Goal: Use online tool/utility: Utilize a website feature to perform a specific function

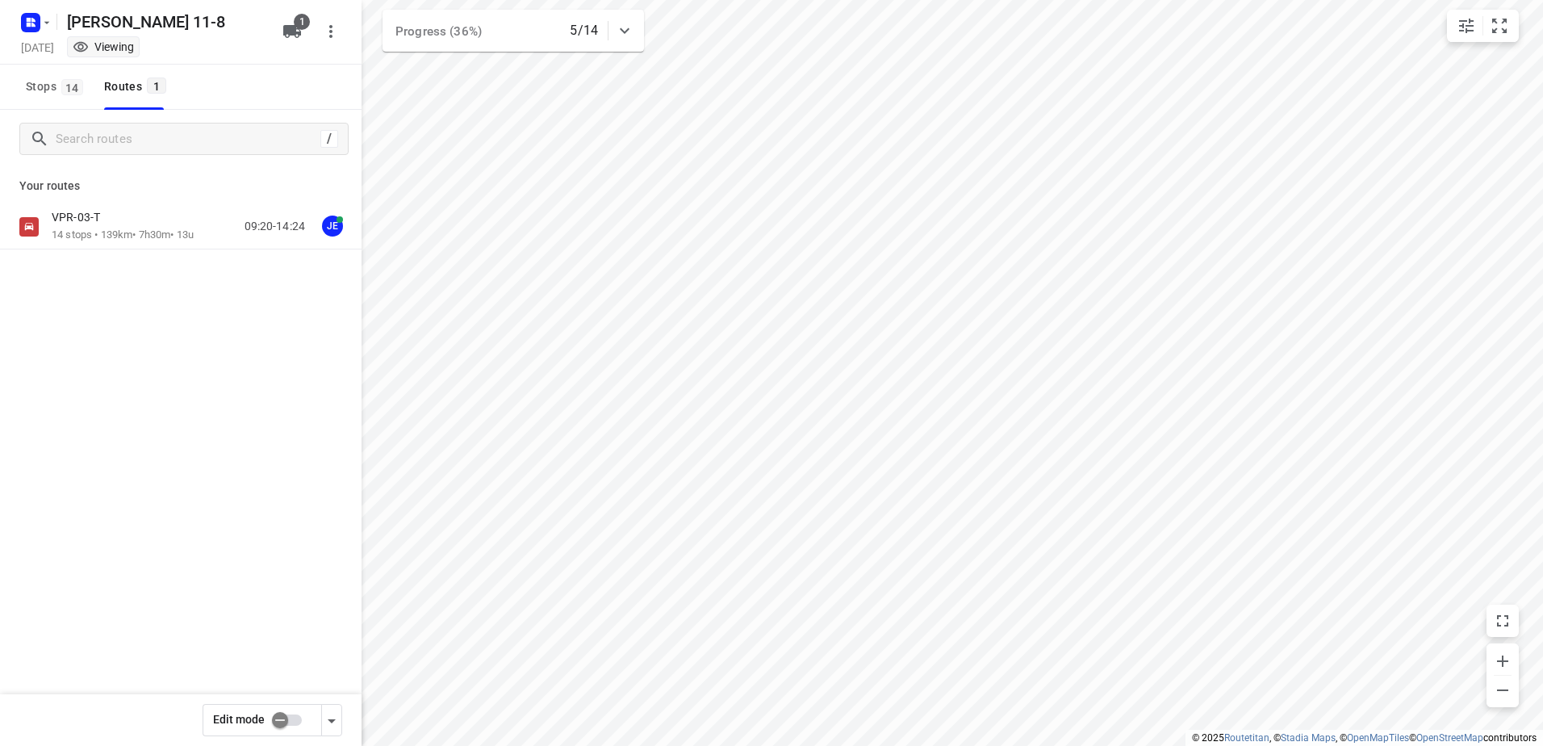
click at [163, 221] on div "VPR-03-T" at bounding box center [123, 219] width 142 height 18
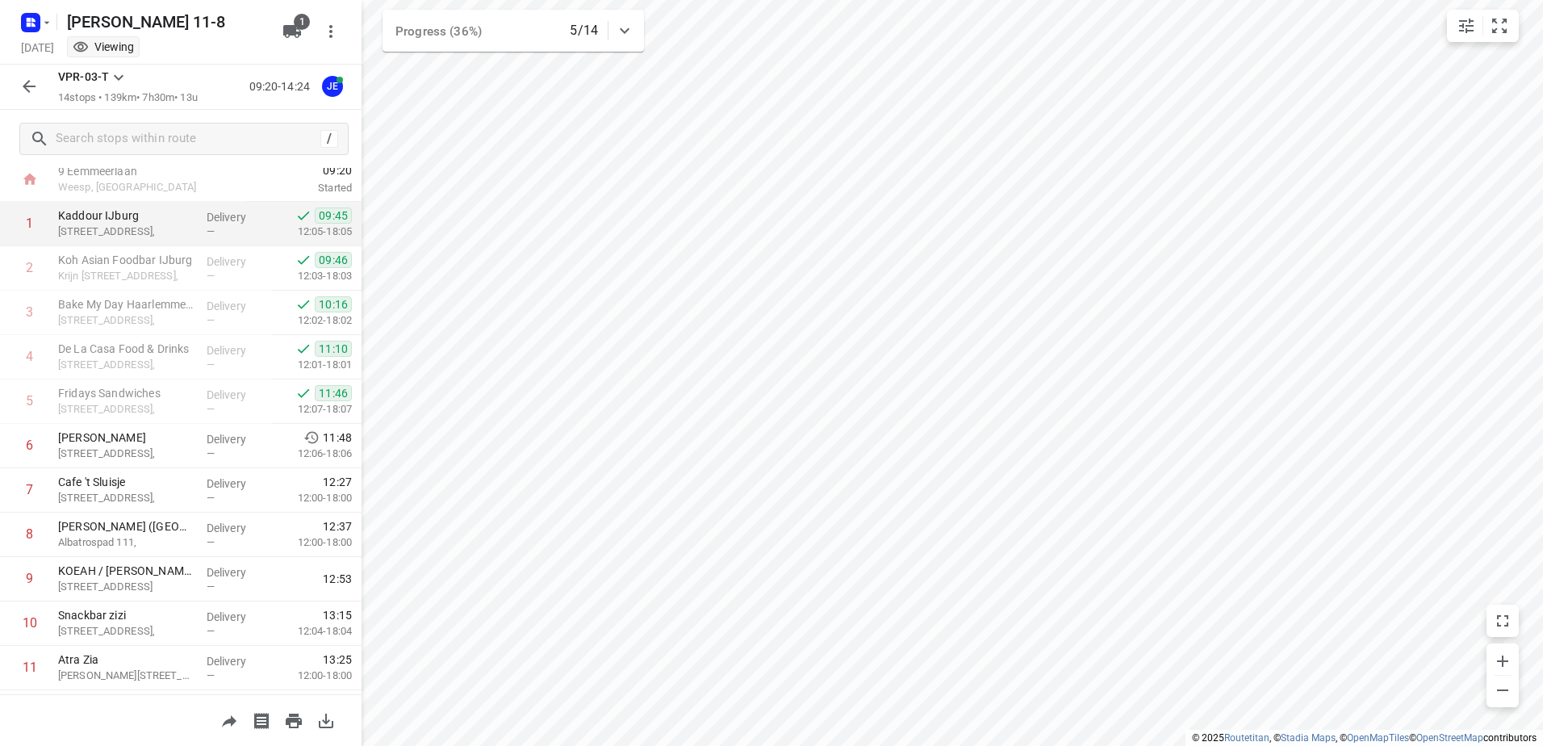
scroll to position [81, 0]
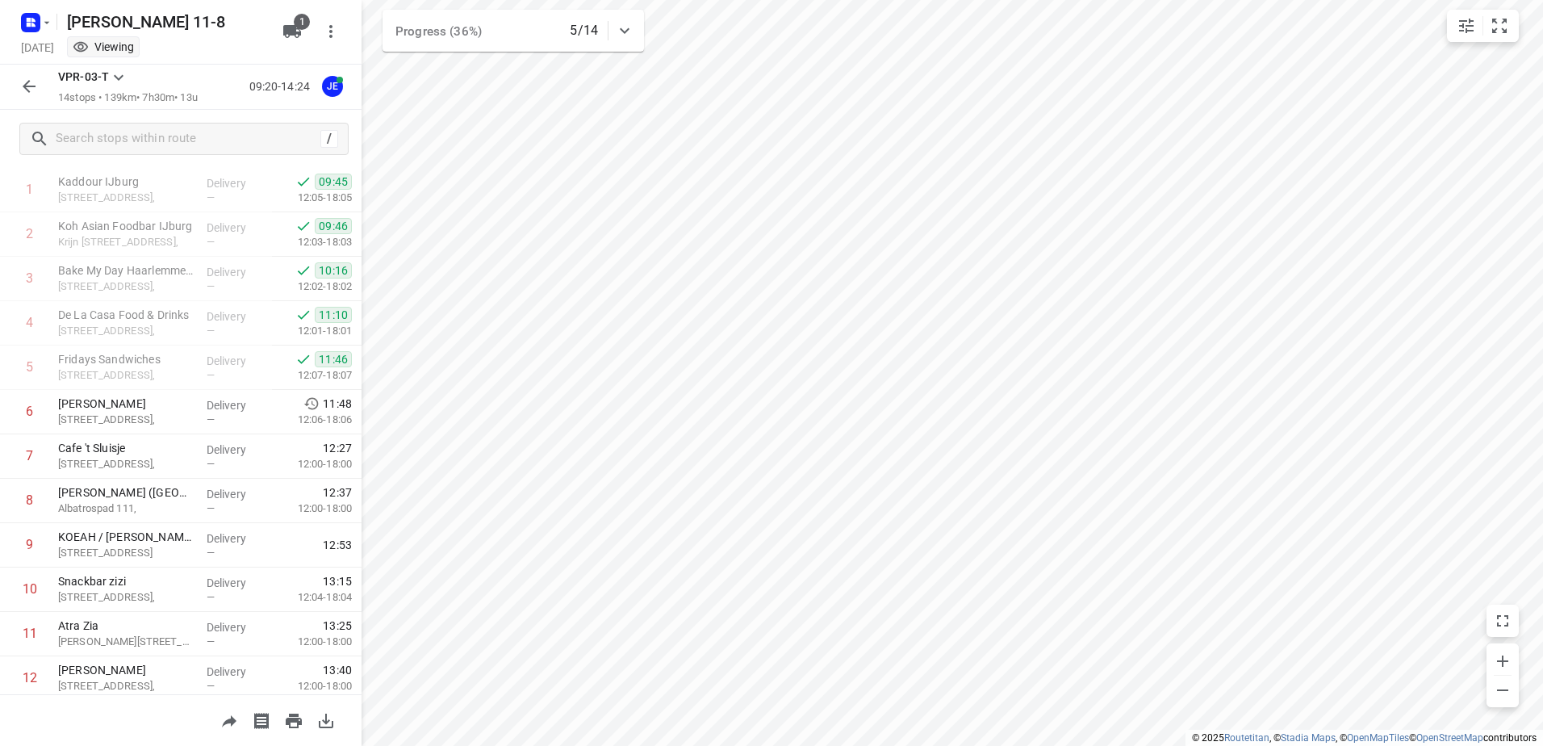
click at [31, 85] on icon "button" at bounding box center [28, 86] width 19 height 19
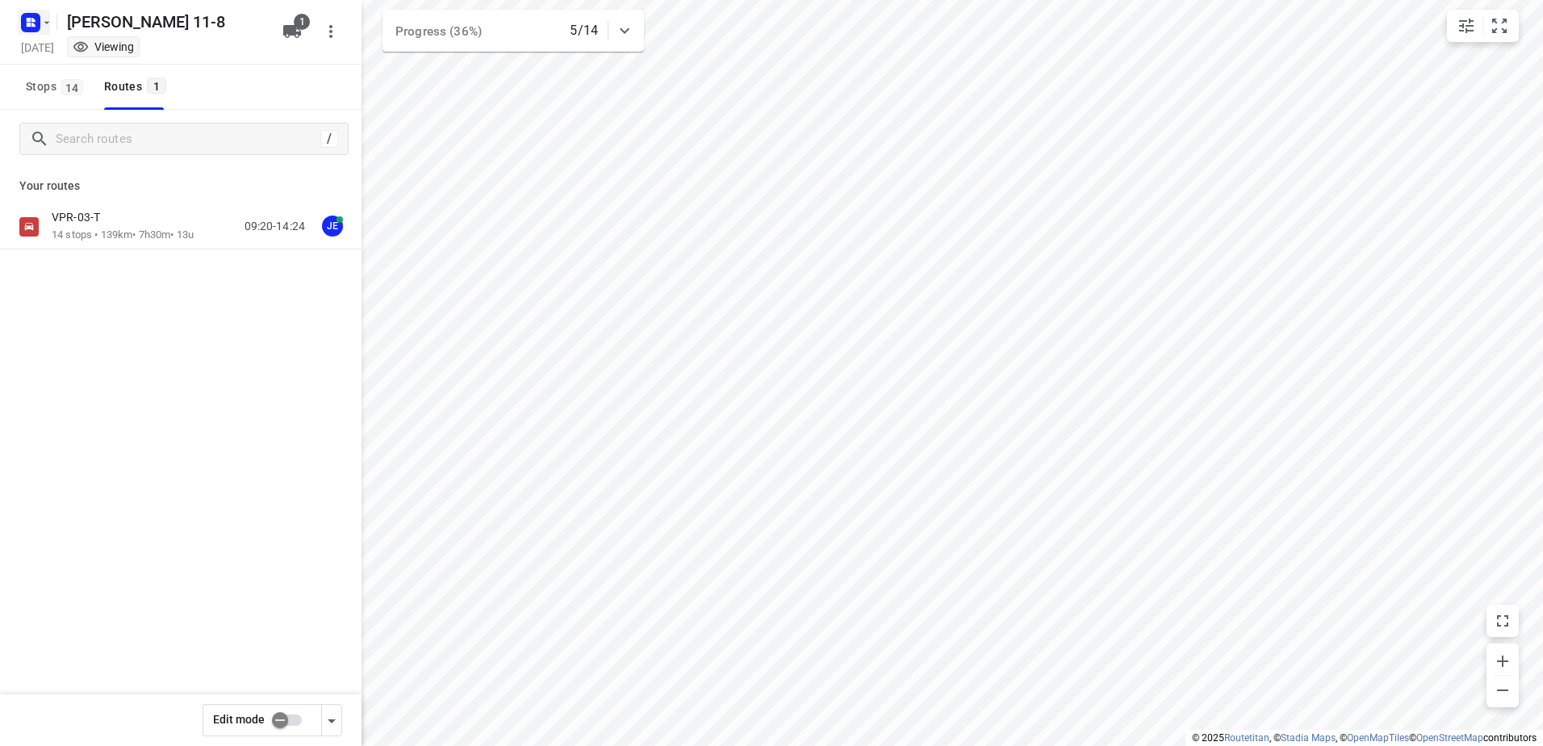
click at [31, 19] on icon "button" at bounding box center [29, 20] width 4 height 4
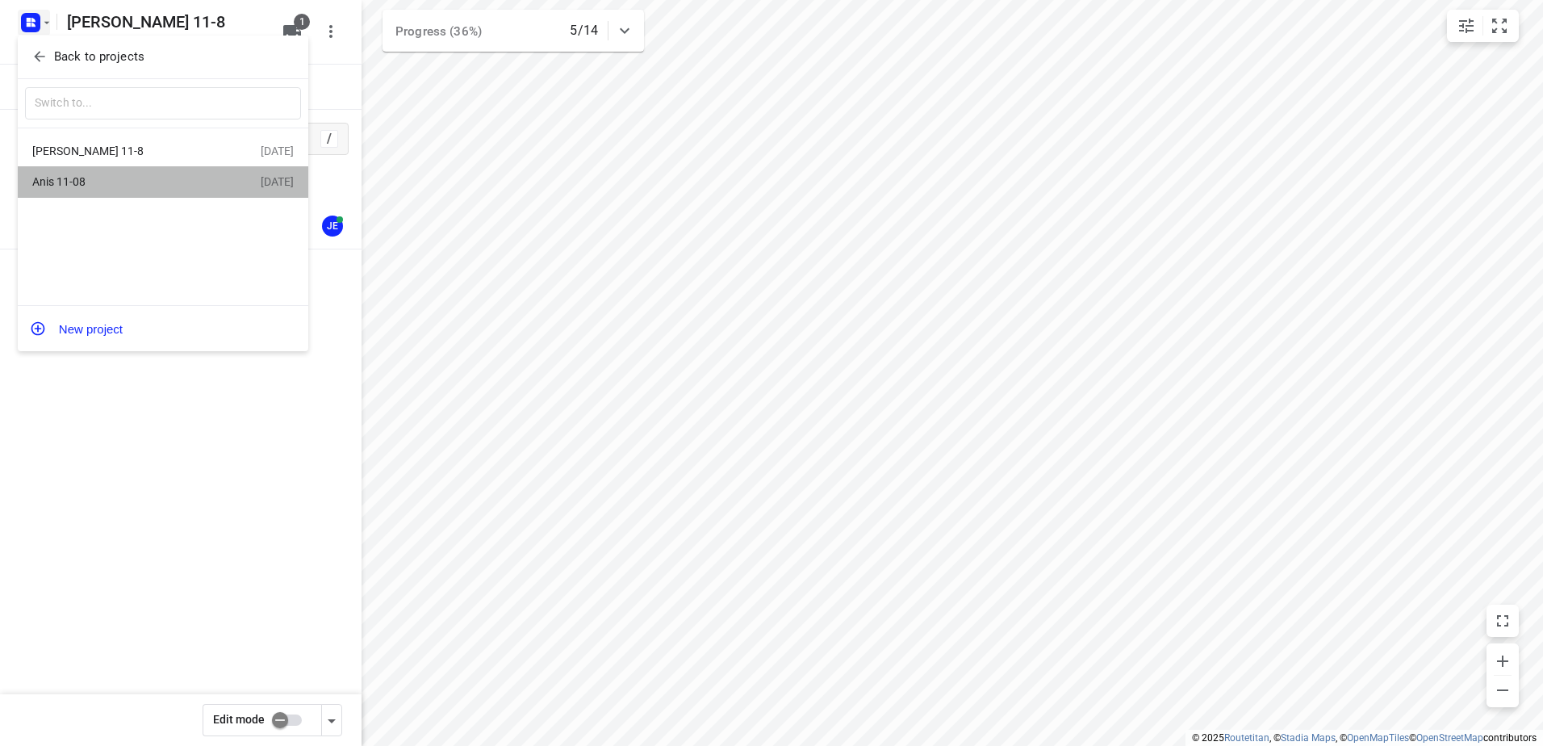
click at [123, 184] on div "Anis 11-08" at bounding box center [125, 181] width 186 height 13
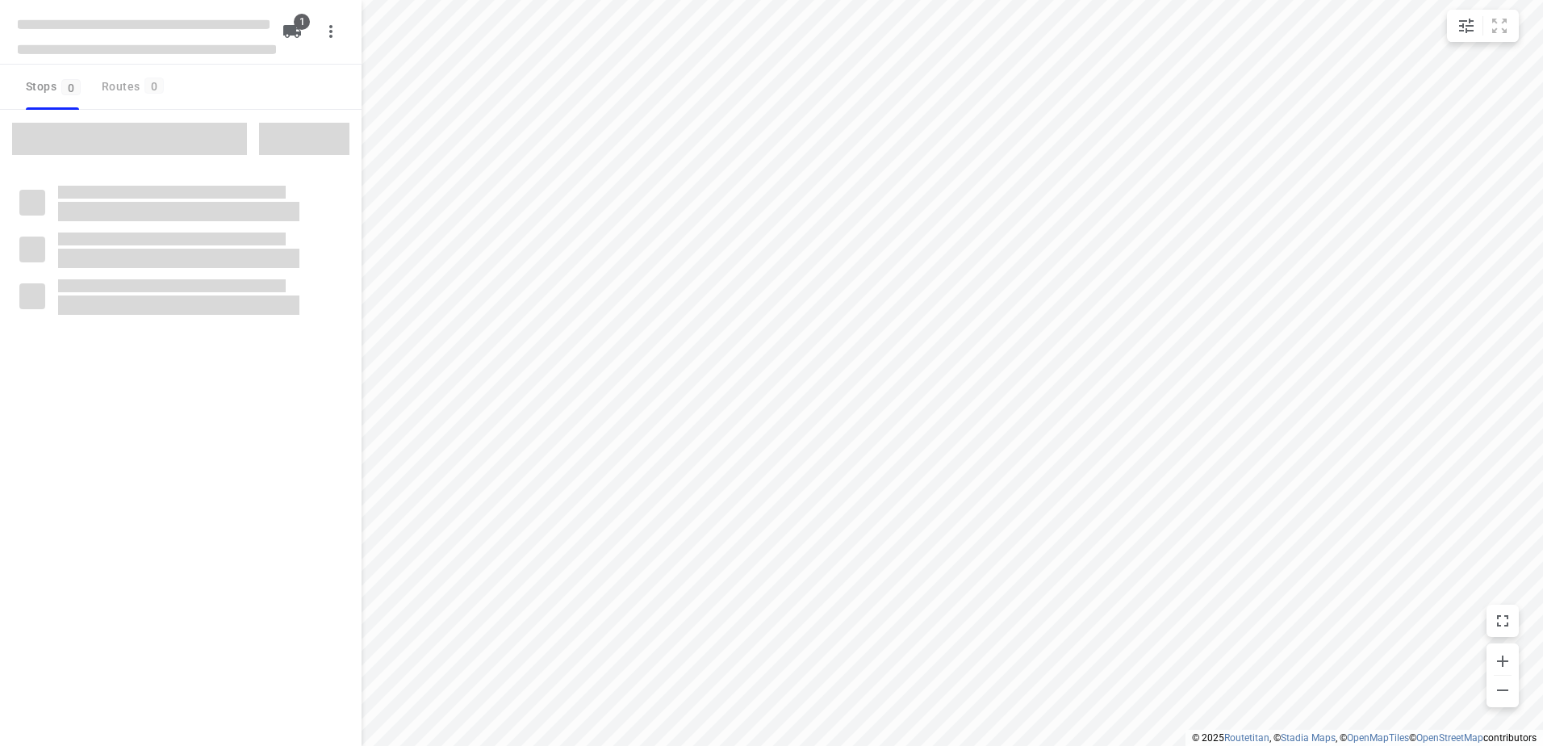
type input "distance"
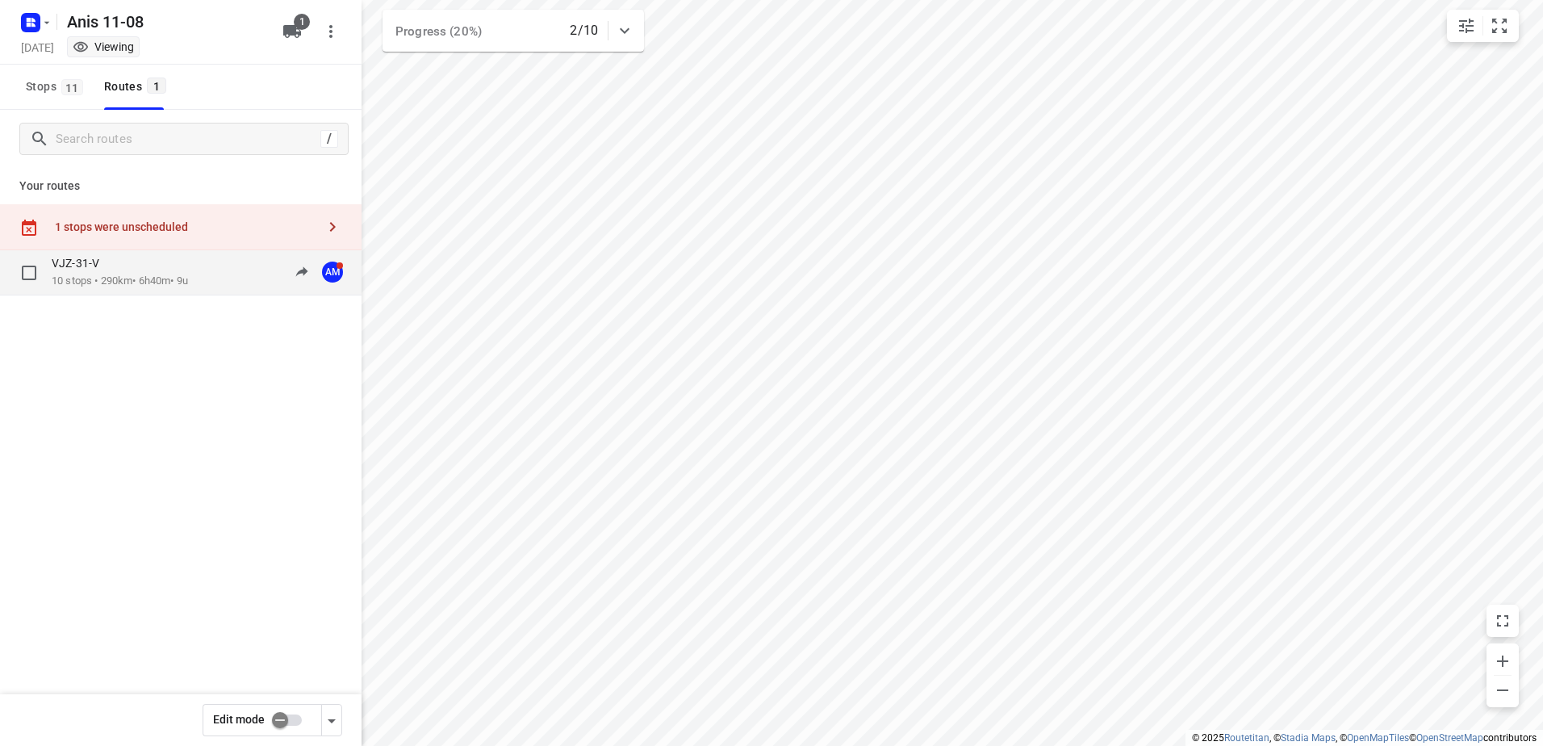
click at [140, 279] on p "10 stops • 290km • 6h40m • 9u" at bounding box center [120, 281] width 136 height 15
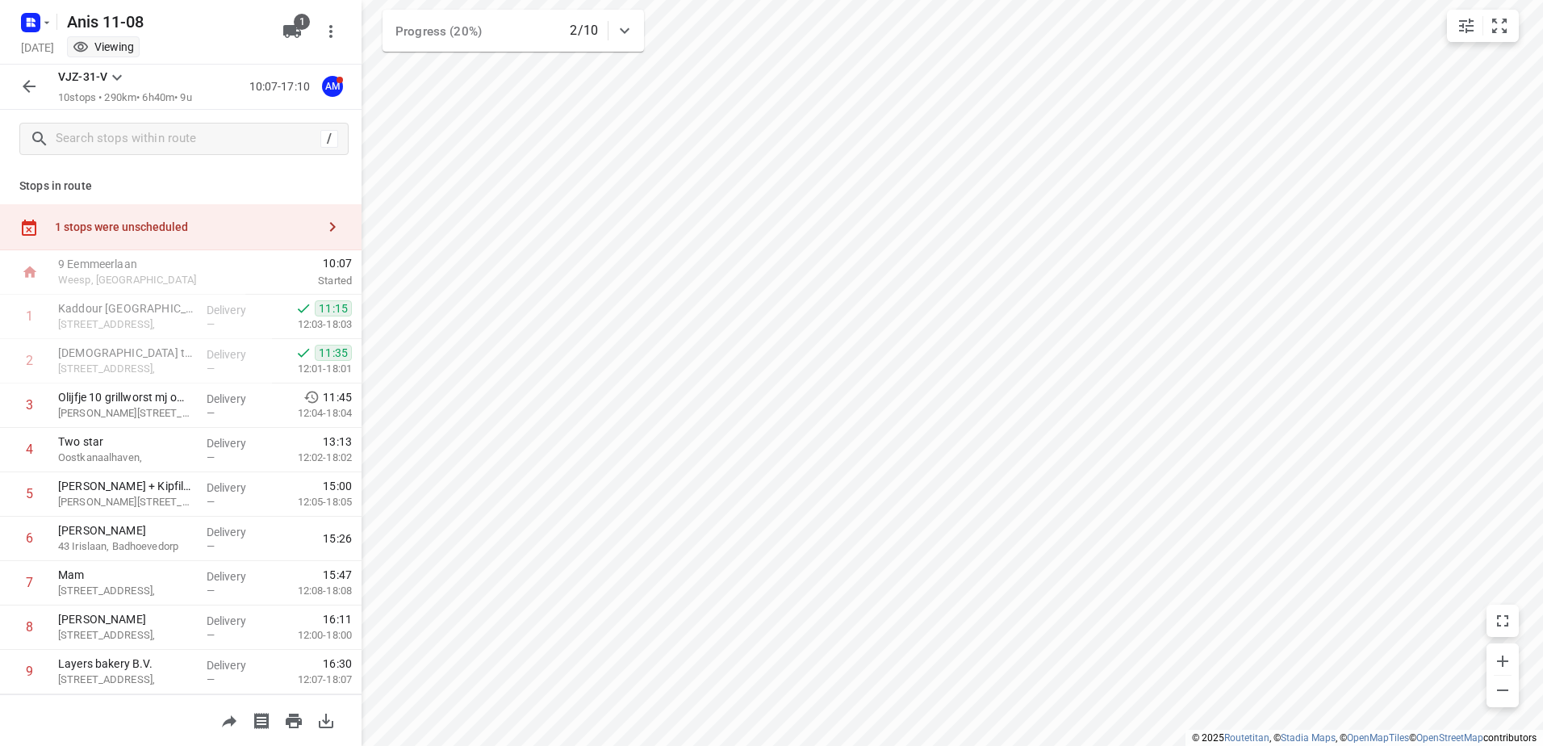
click at [118, 223] on div "1 stops were unscheduled" at bounding box center [185, 226] width 261 height 13
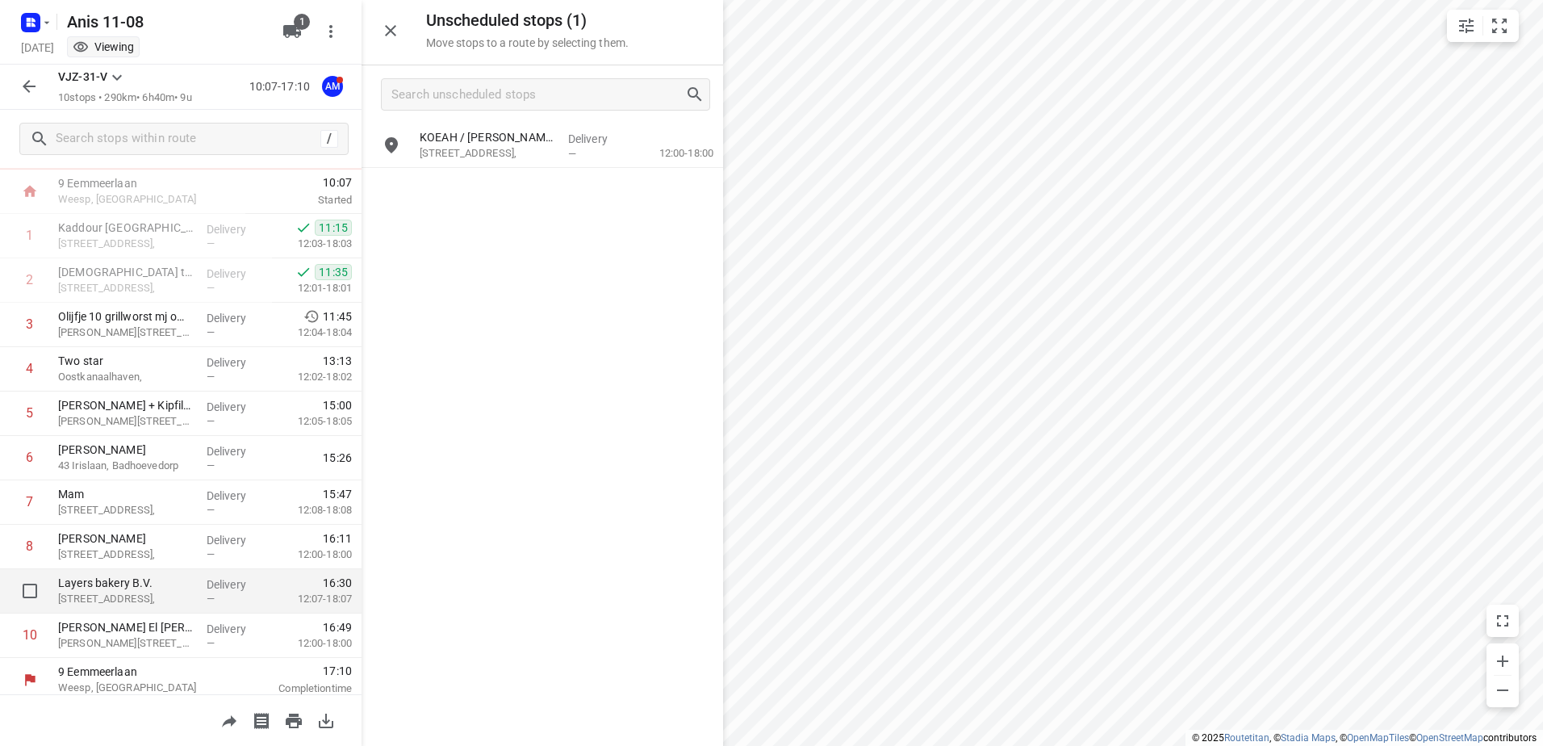
scroll to position [89, 0]
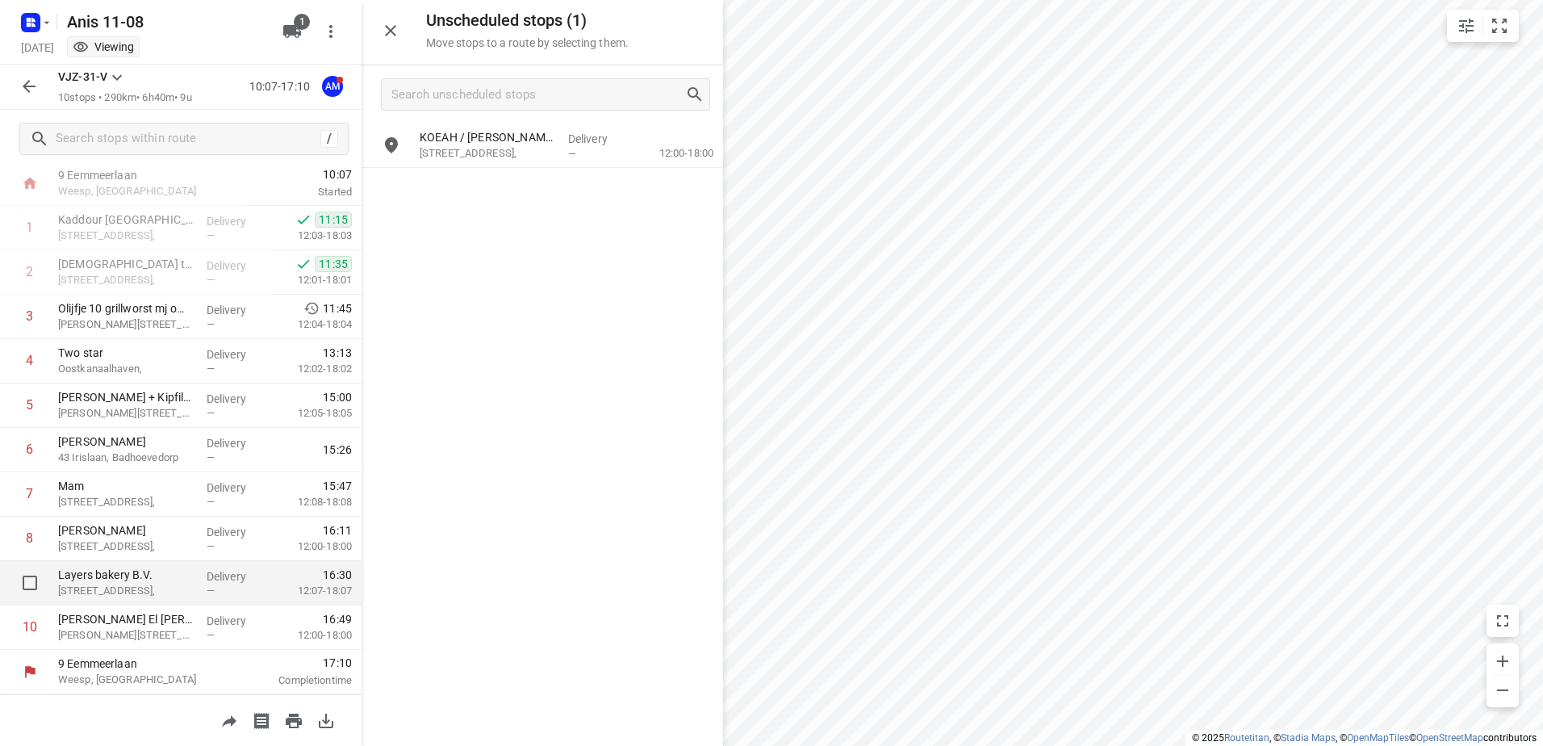
click at [181, 584] on p "[STREET_ADDRESS]," at bounding box center [126, 591] width 136 height 16
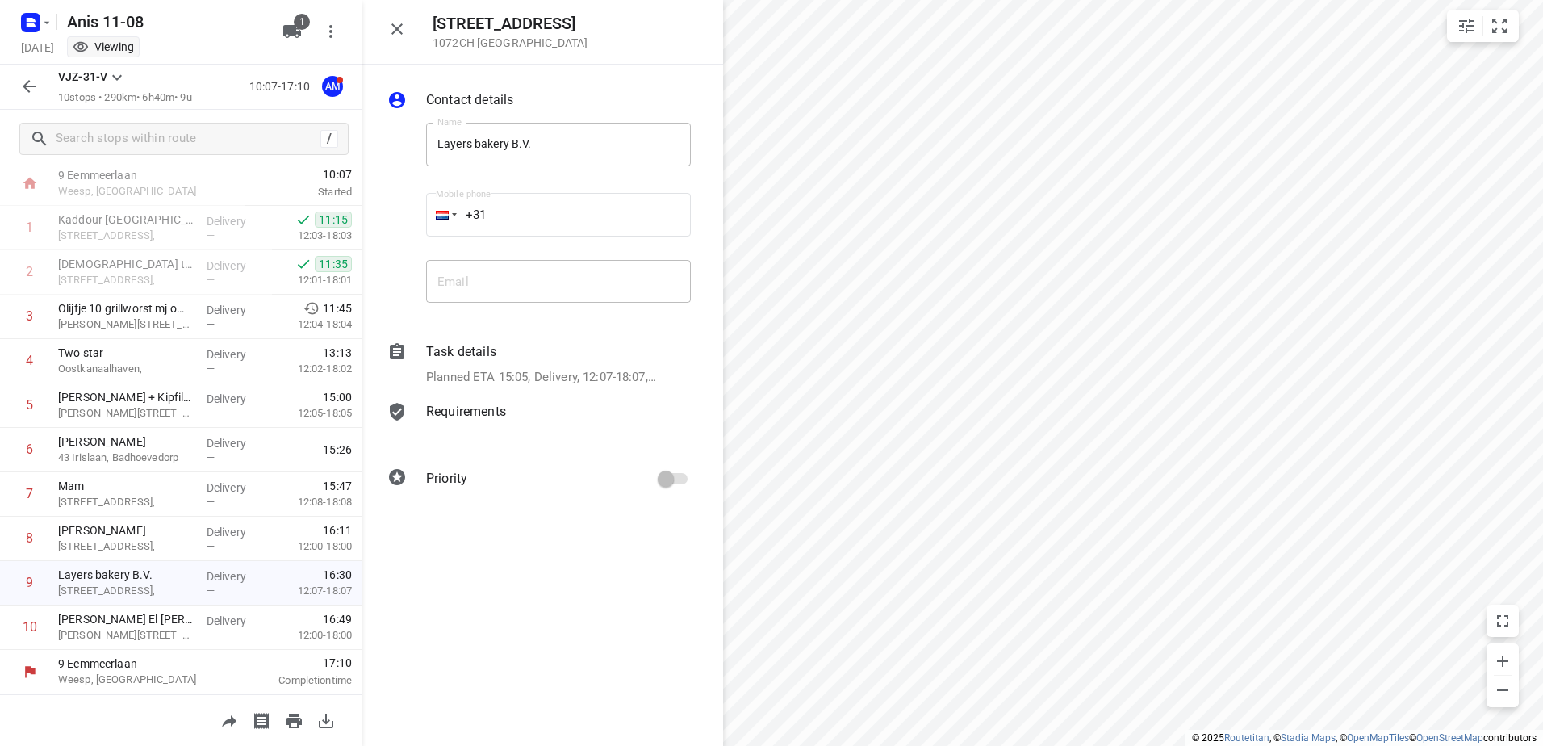
click at [403, 19] on icon "button" at bounding box center [396, 28] width 19 height 19
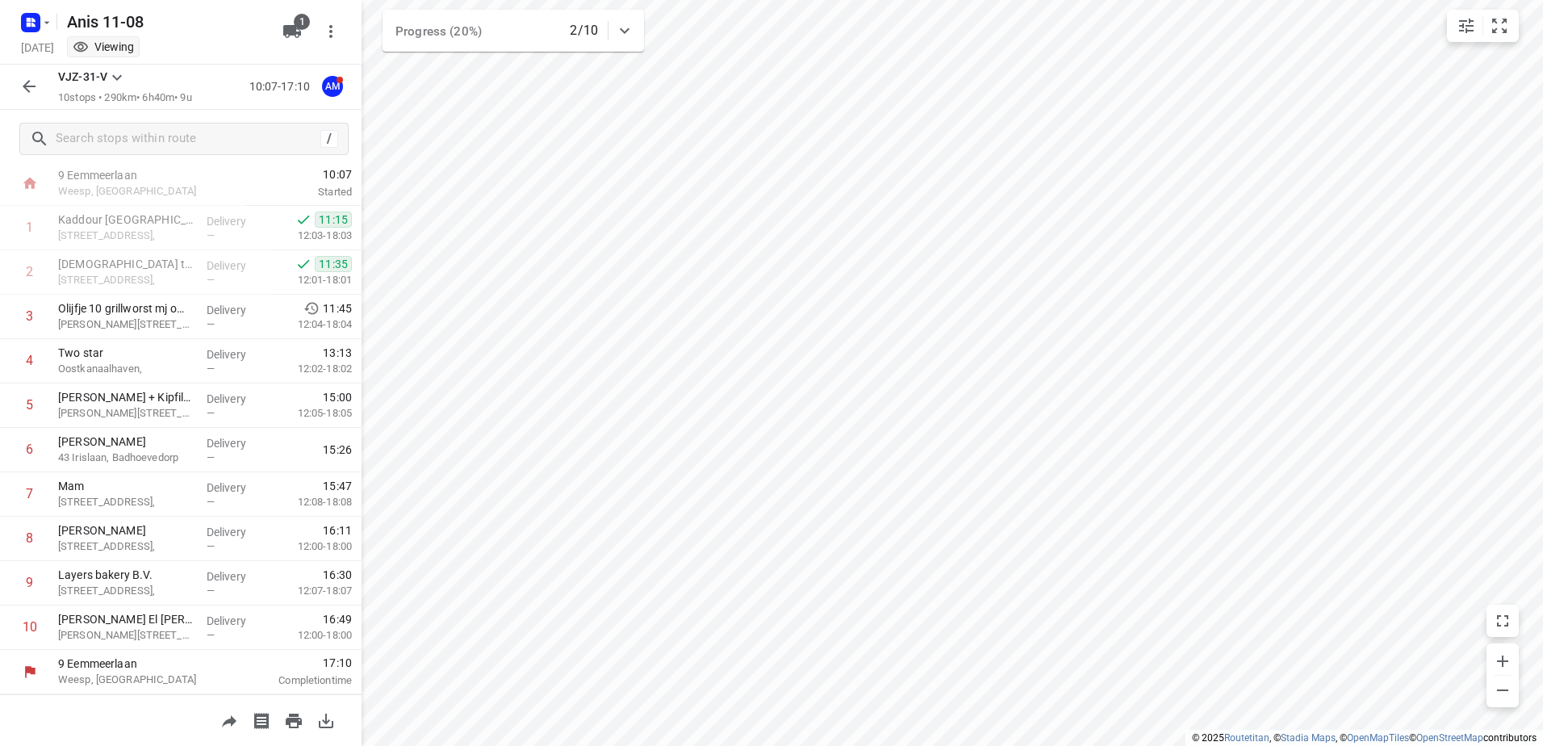
click at [24, 91] on icon "button" at bounding box center [28, 86] width 19 height 19
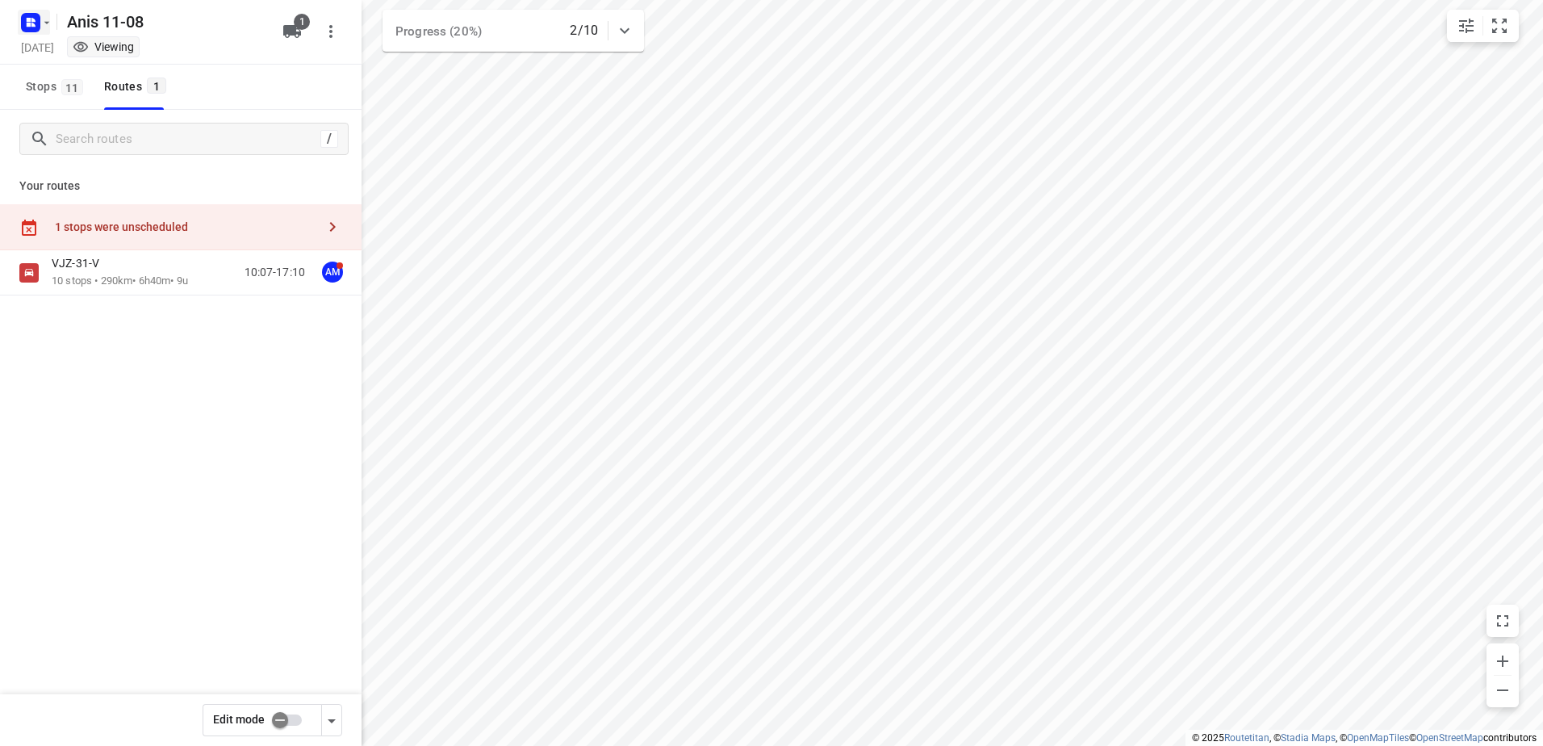
click at [29, 30] on rect "button" at bounding box center [30, 22] width 19 height 19
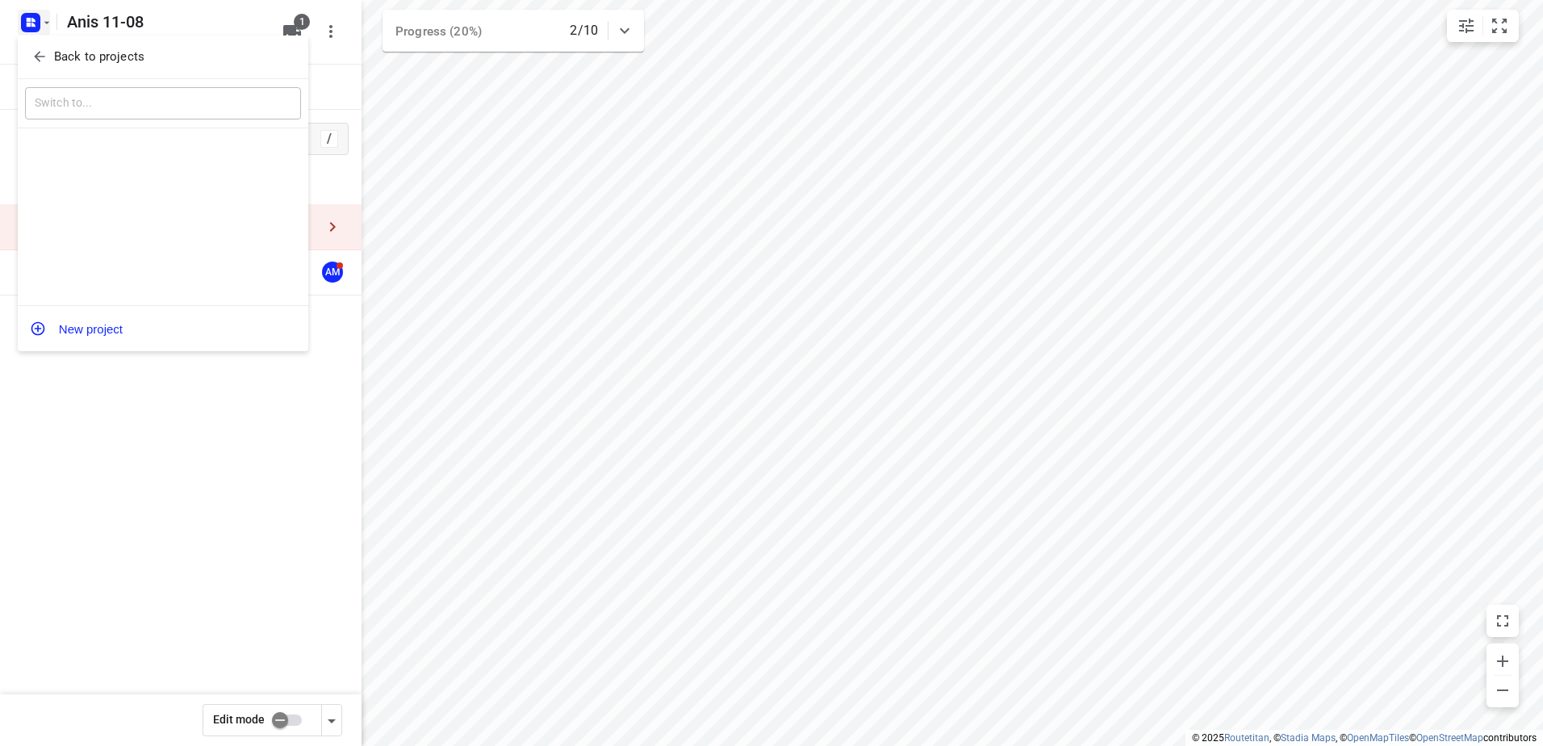
click at [188, 64] on span "Back to projects" at bounding box center [162, 57] width 263 height 19
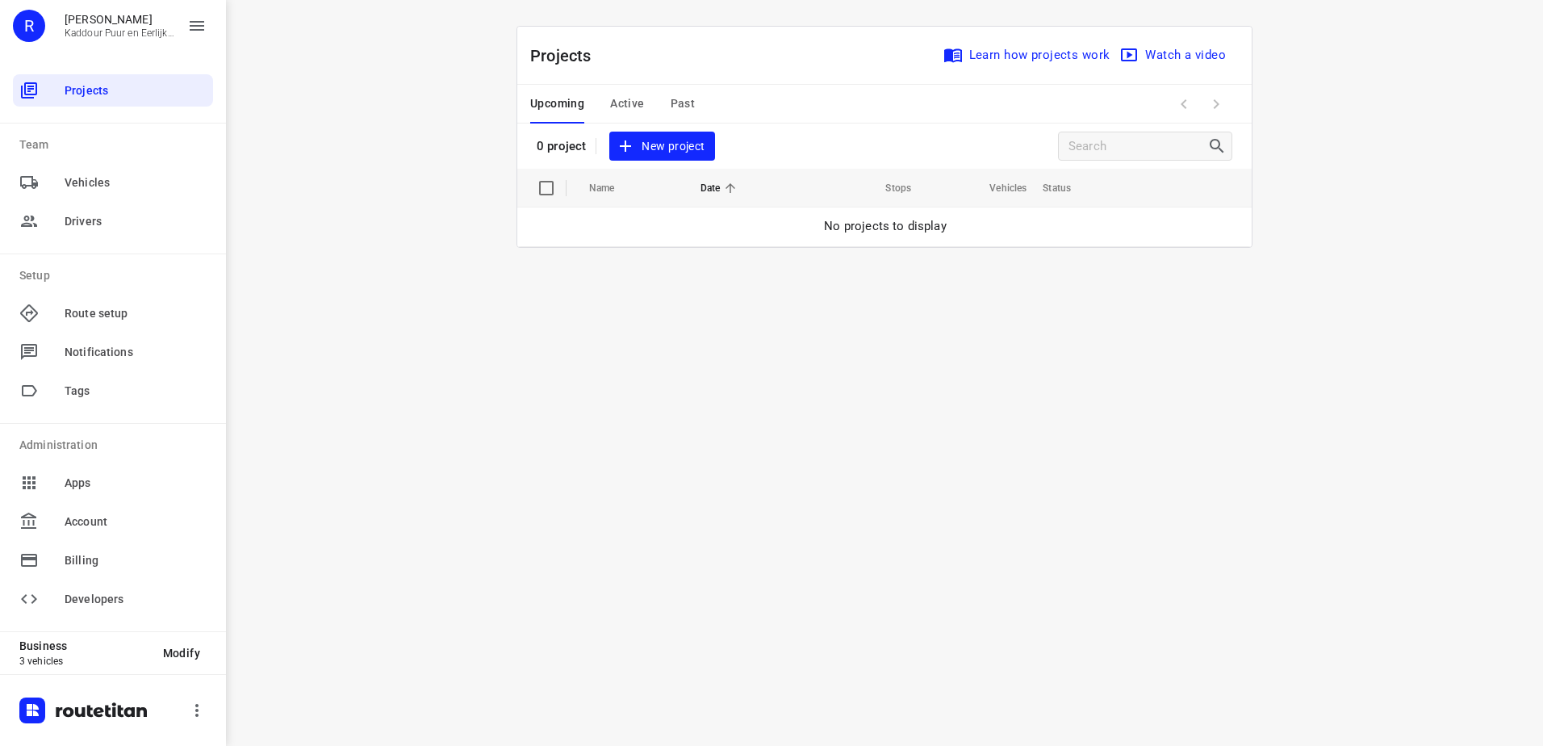
click at [639, 102] on span "Active" at bounding box center [627, 104] width 34 height 20
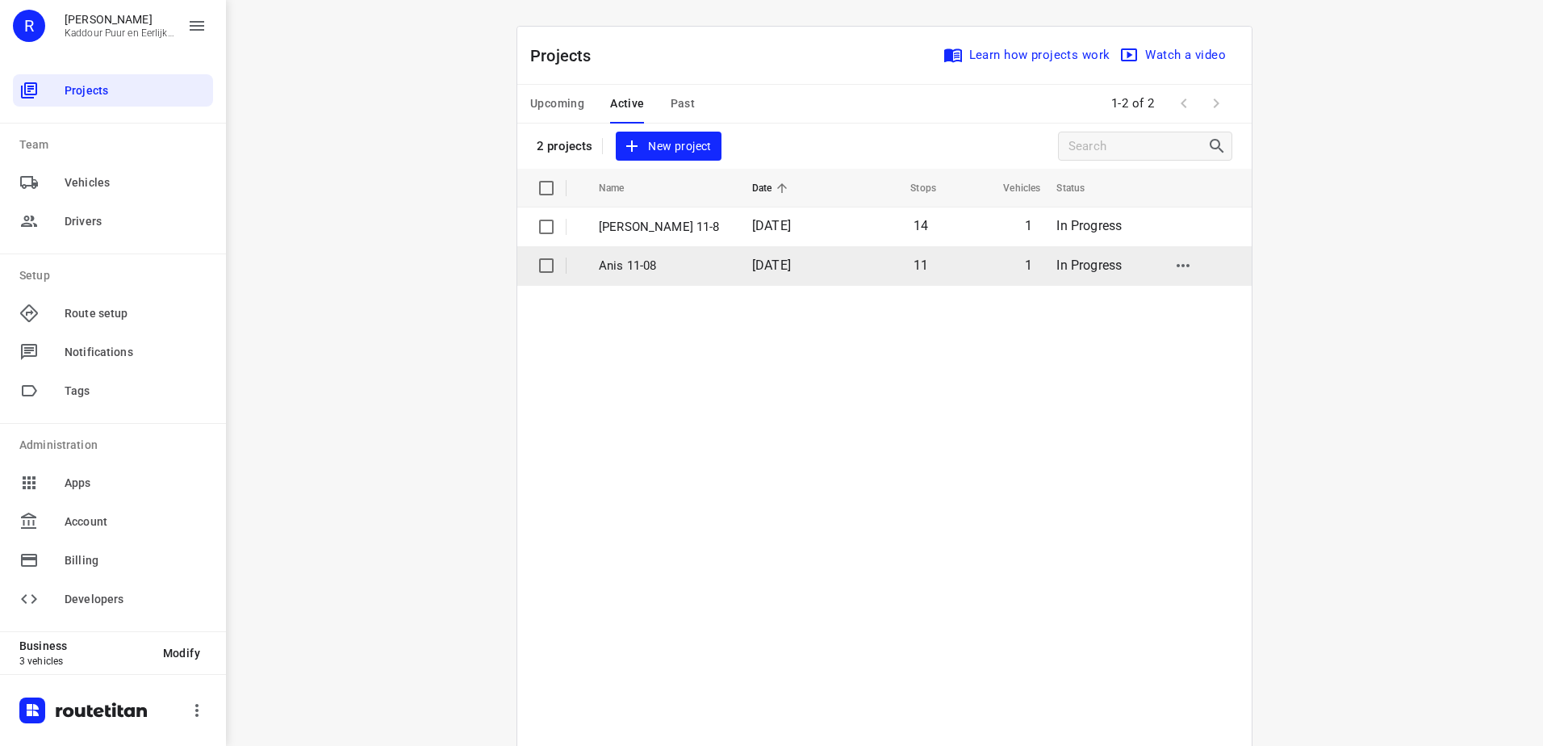
click at [670, 280] on td "Anis 11-08" at bounding box center [661, 265] width 157 height 39
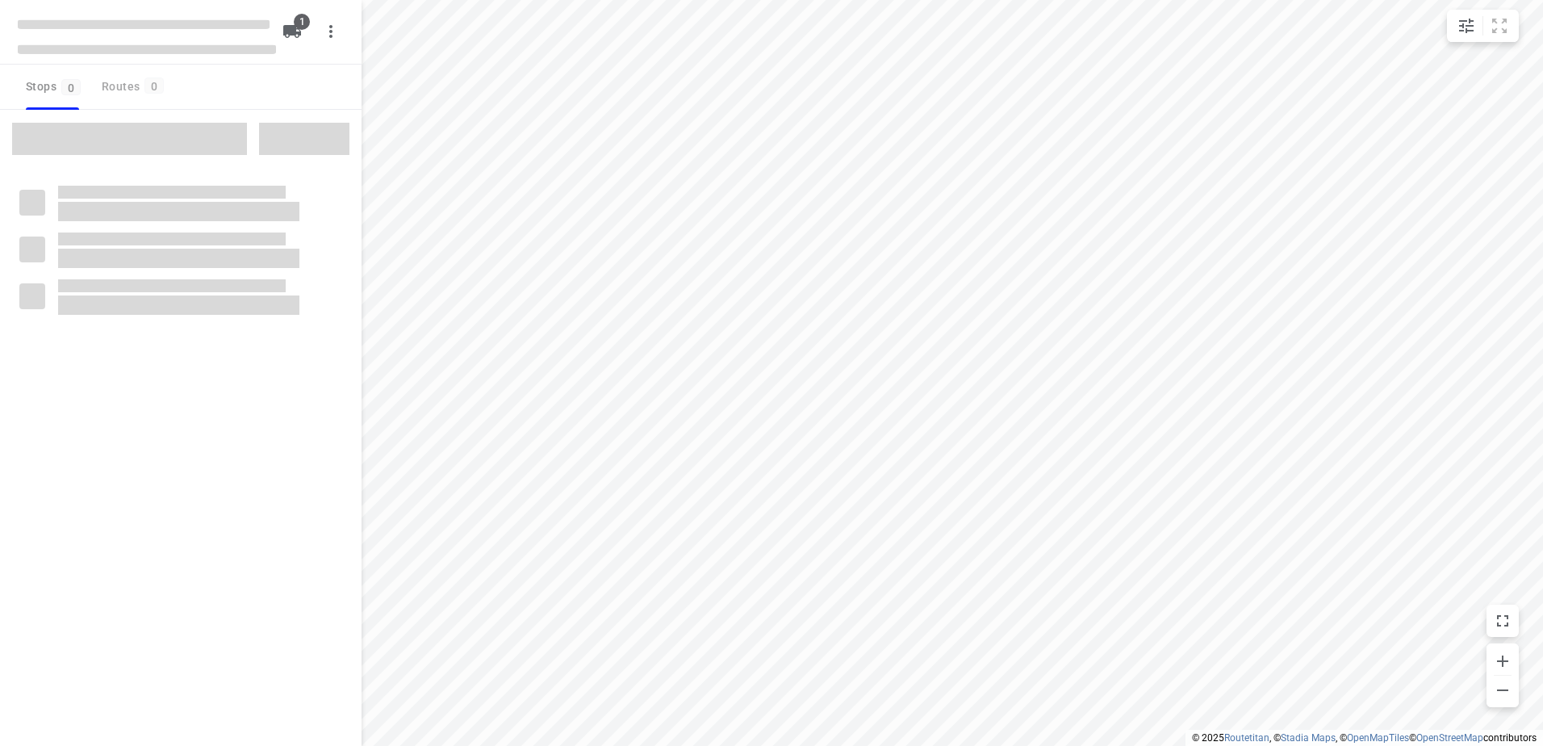
type input "distance"
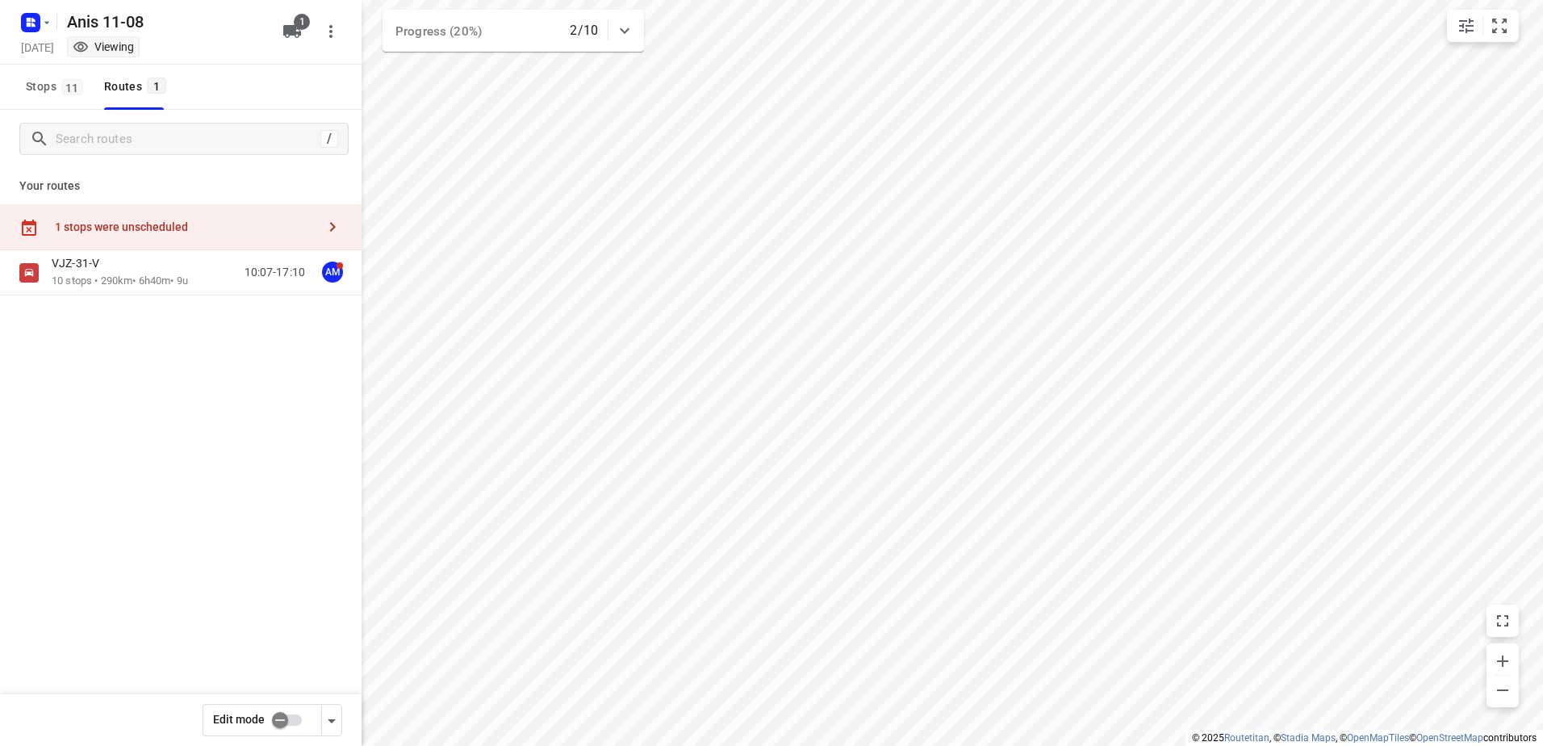
click at [109, 246] on div "1 stops were unscheduled" at bounding box center [180, 227] width 361 height 46
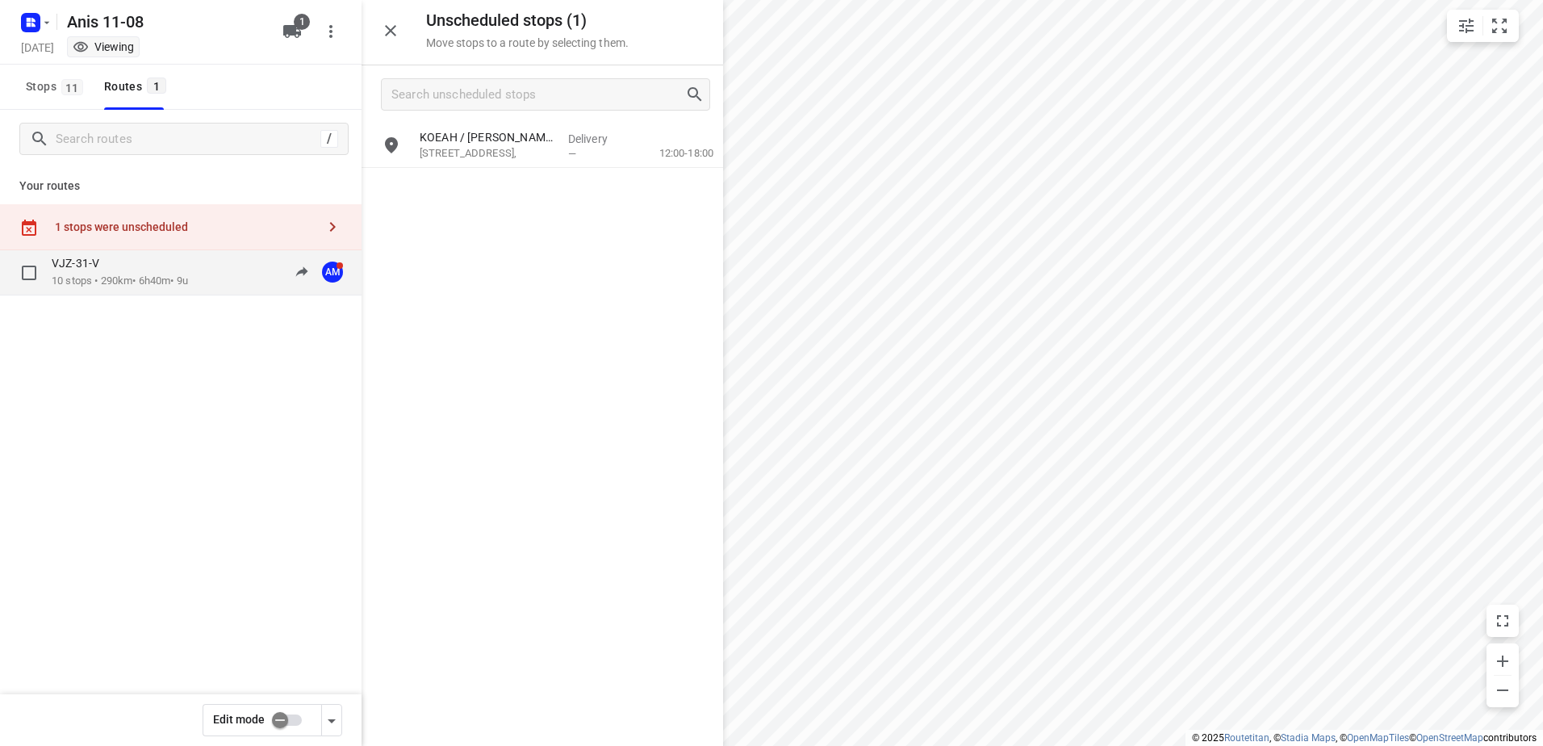
click at [108, 261] on p "VJZ-31-V" at bounding box center [80, 263] width 57 height 15
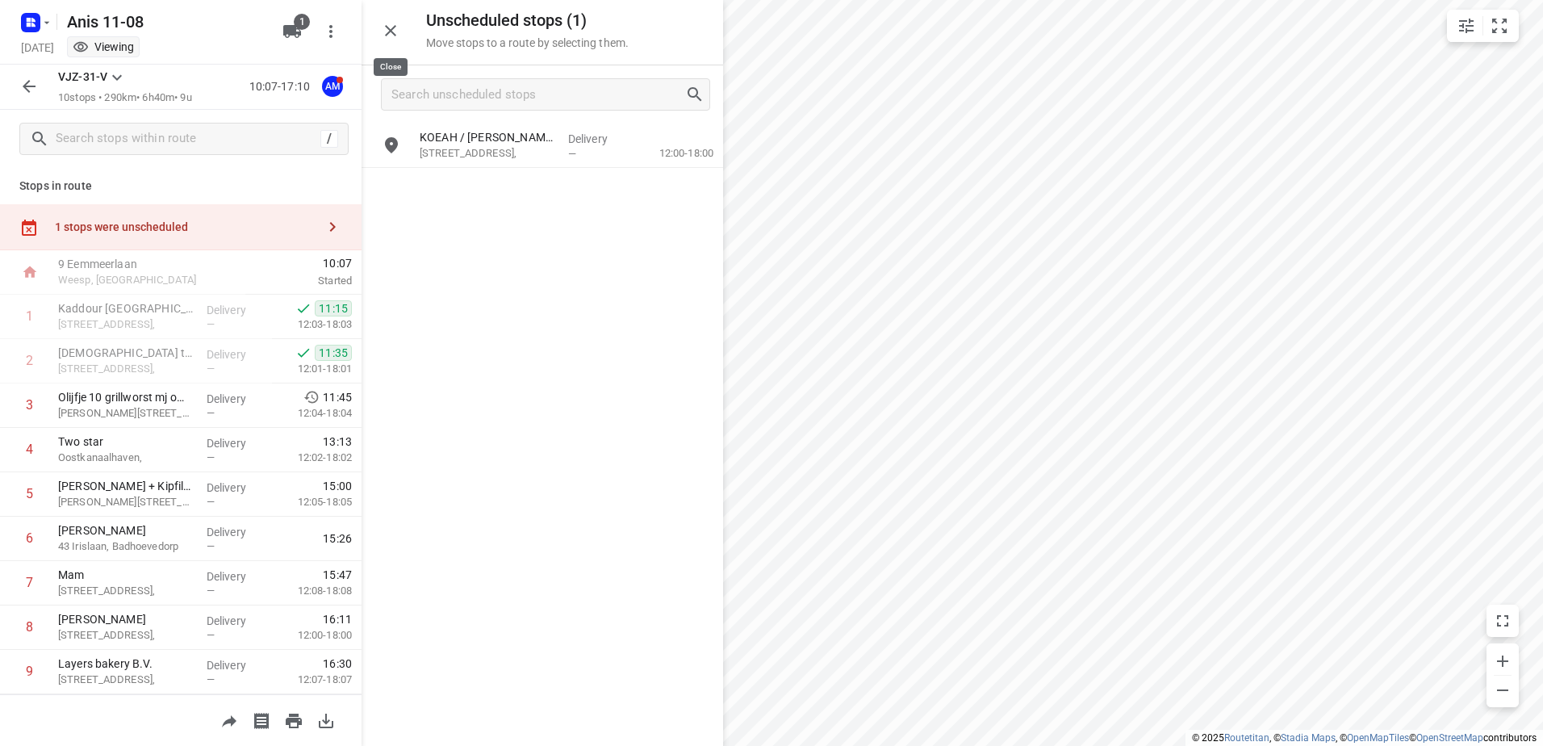
click at [406, 26] on button "button" at bounding box center [390, 31] width 32 height 32
